Goal: Information Seeking & Learning: Compare options

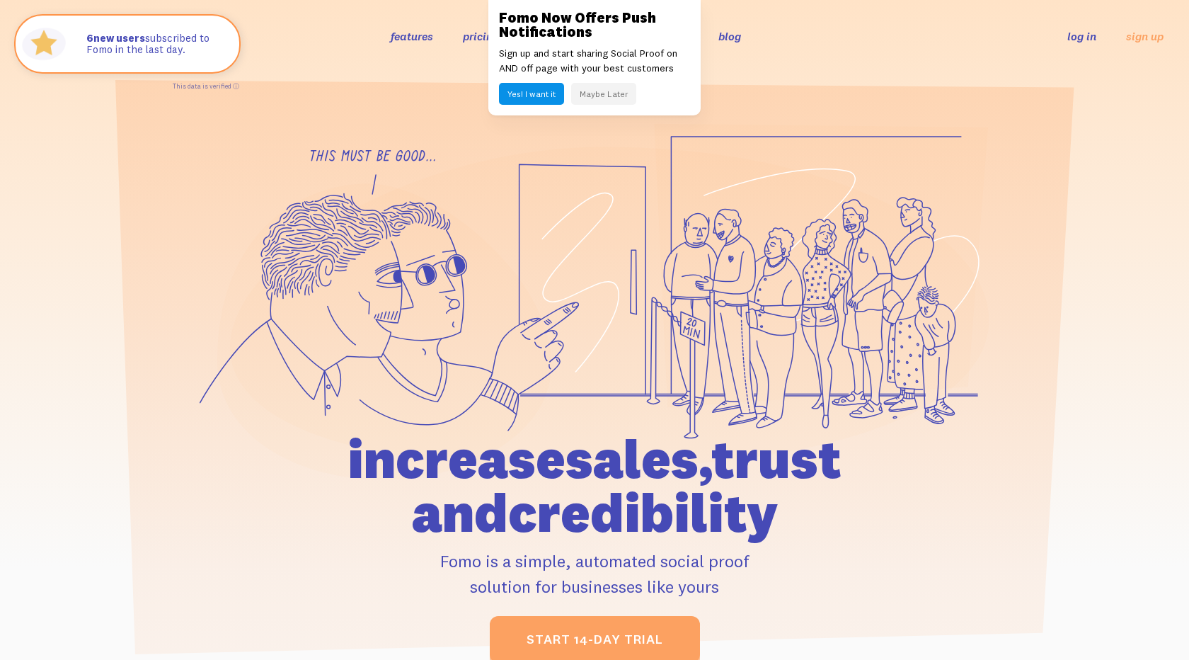
click at [616, 99] on button "Maybe Later" at bounding box center [603, 94] width 65 height 22
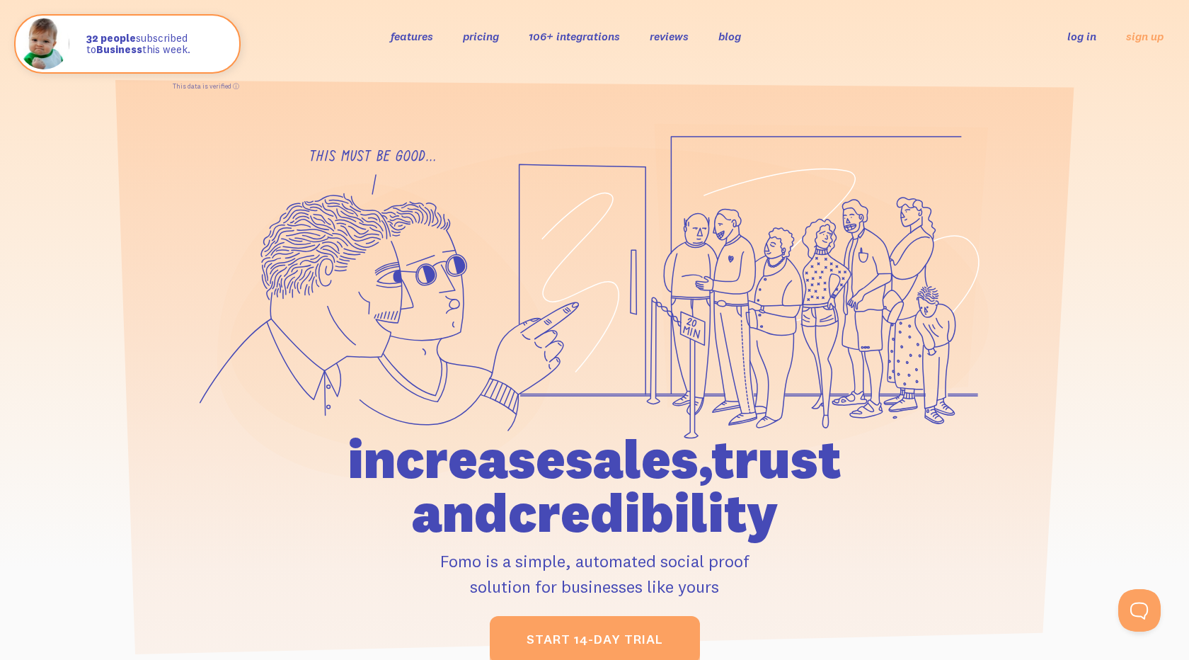
click at [470, 33] on link "pricing" at bounding box center [481, 36] width 36 height 14
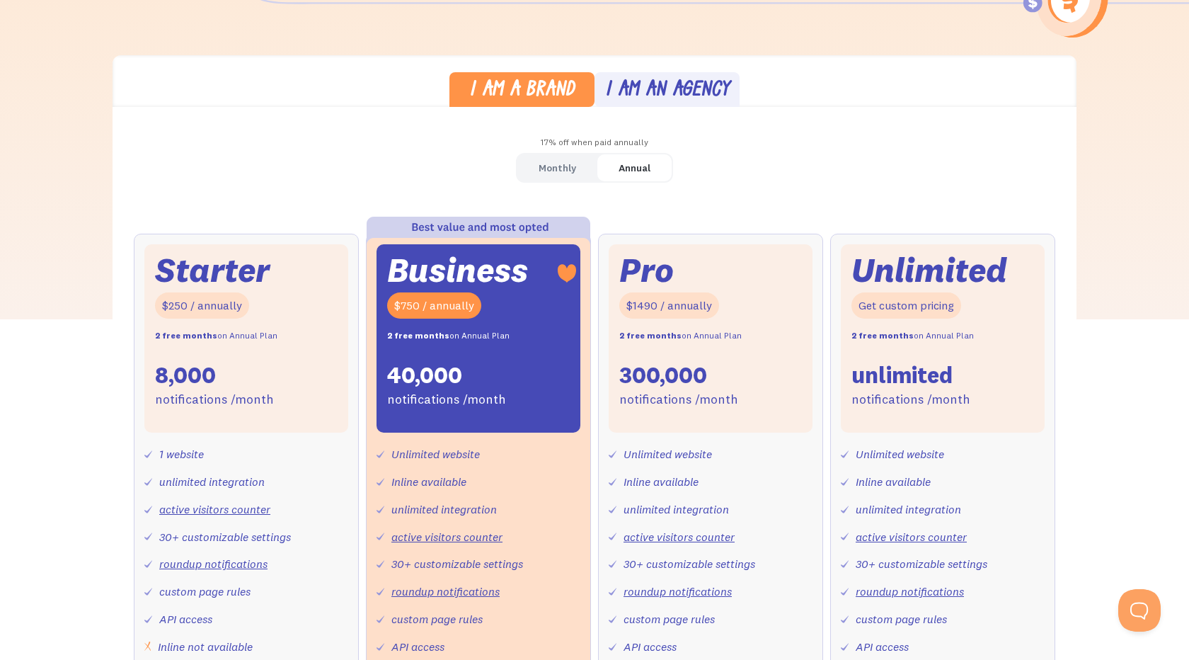
scroll to position [354, 0]
click at [580, 166] on link "Monthly" at bounding box center [557, 168] width 80 height 28
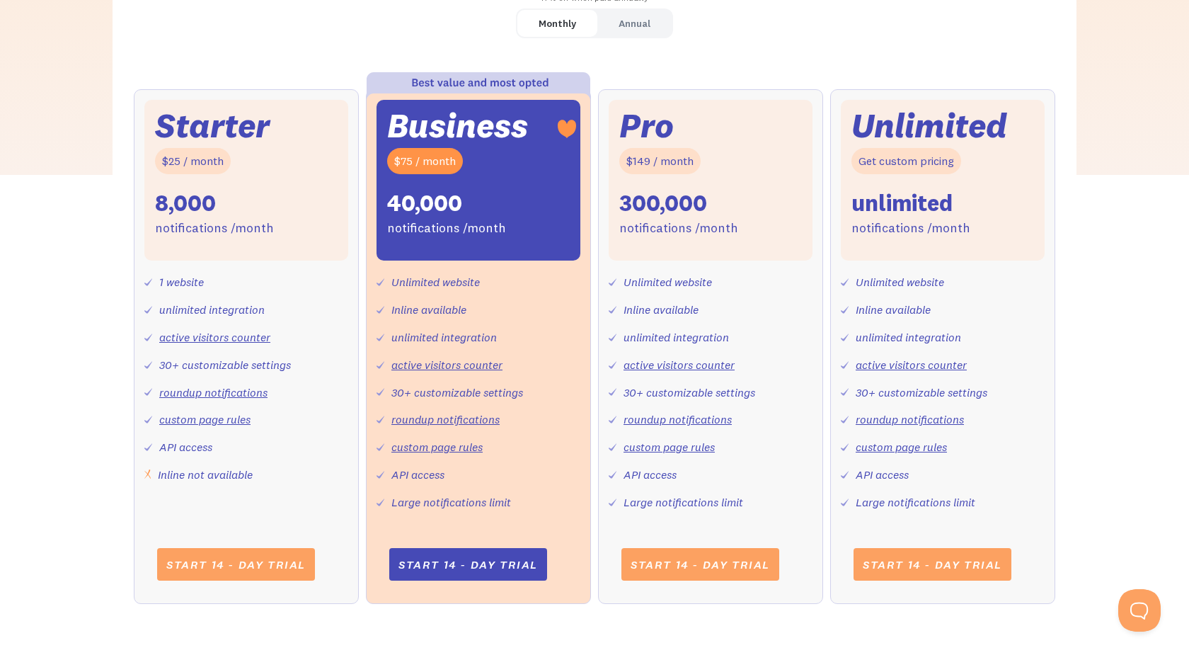
scroll to position [503, 0]
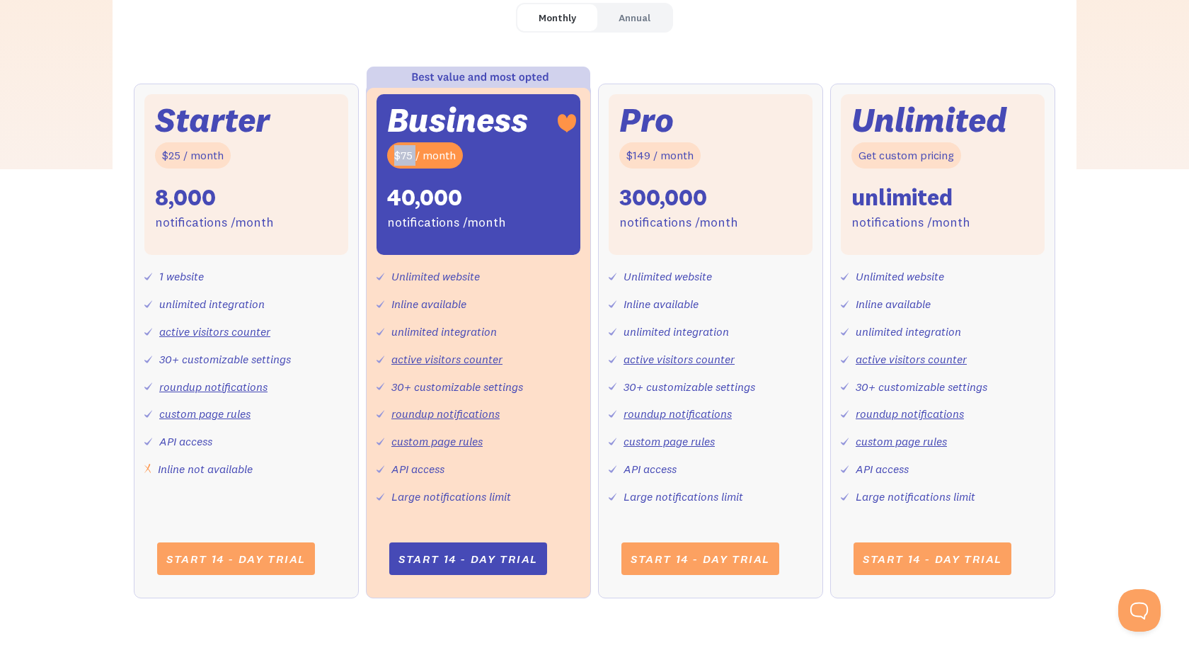
drag, startPoint x: 415, startPoint y: 155, endPoint x: 383, endPoint y: 155, distance: 31.8
click at [383, 155] on div "Business $75 / month 40,000 notifications /month" at bounding box center [478, 174] width 204 height 161
click at [398, 38] on div "Monthly Annual Starter $25 / month 8,000 notifications /month 1 website unlimit…" at bounding box center [595, 314] width 964 height 623
click at [633, 17] on div "Annual" at bounding box center [635, 18] width 32 height 21
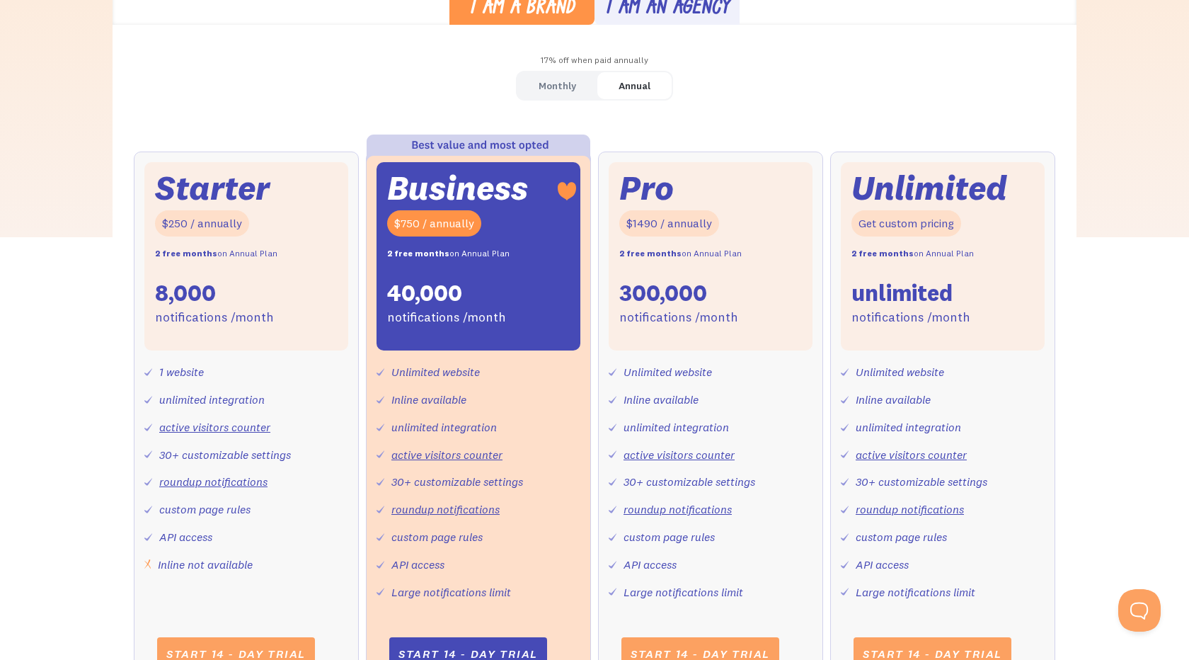
scroll to position [383, 0]
